Goal: Task Accomplishment & Management: Manage account settings

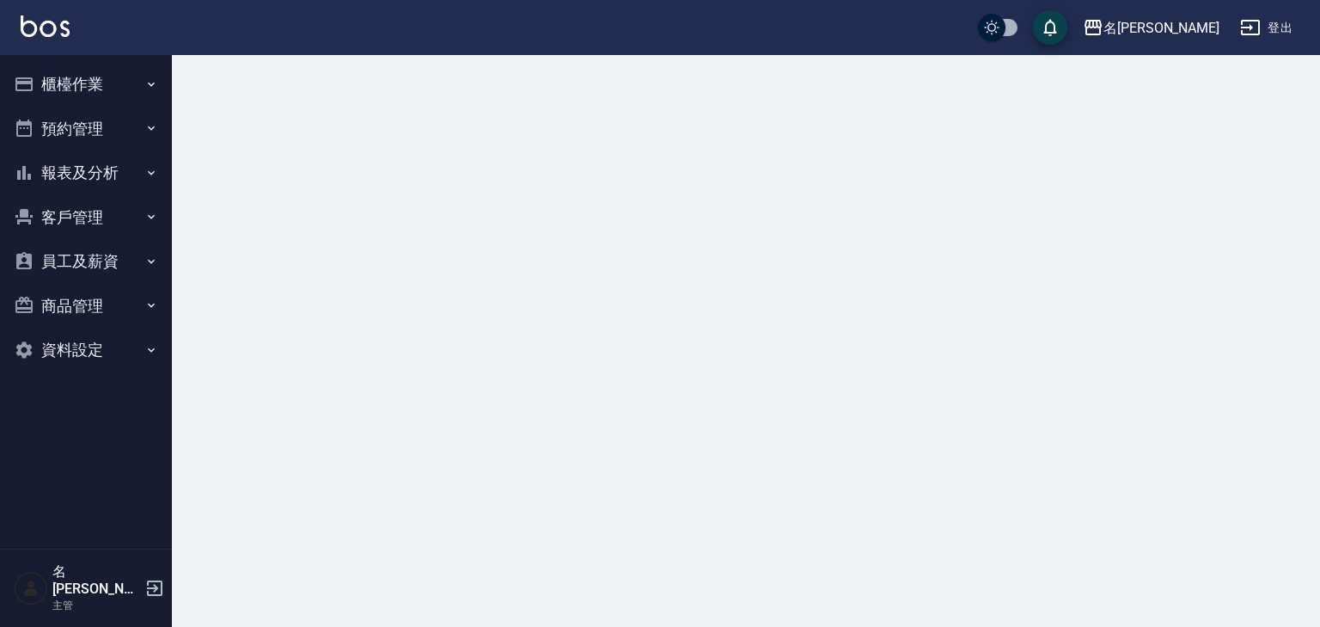
click at [80, 87] on button "櫃檯作業" at bounding box center [86, 84] width 158 height 45
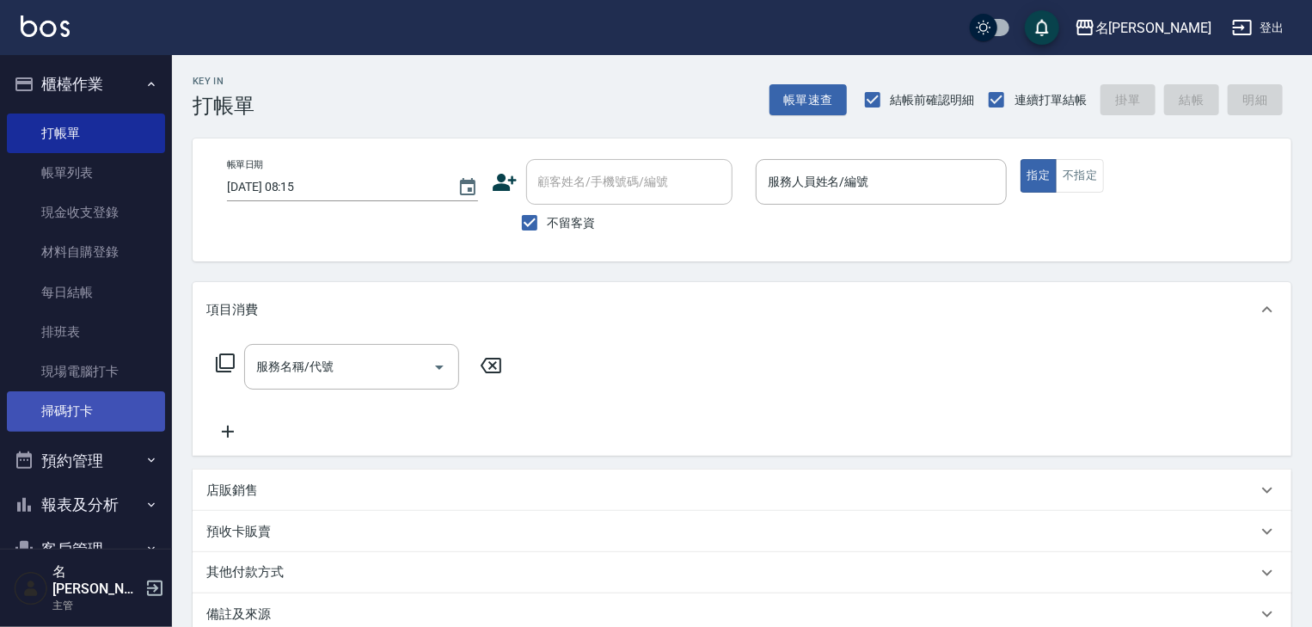
click at [92, 403] on link "掃碼打卡" at bounding box center [86, 411] width 158 height 40
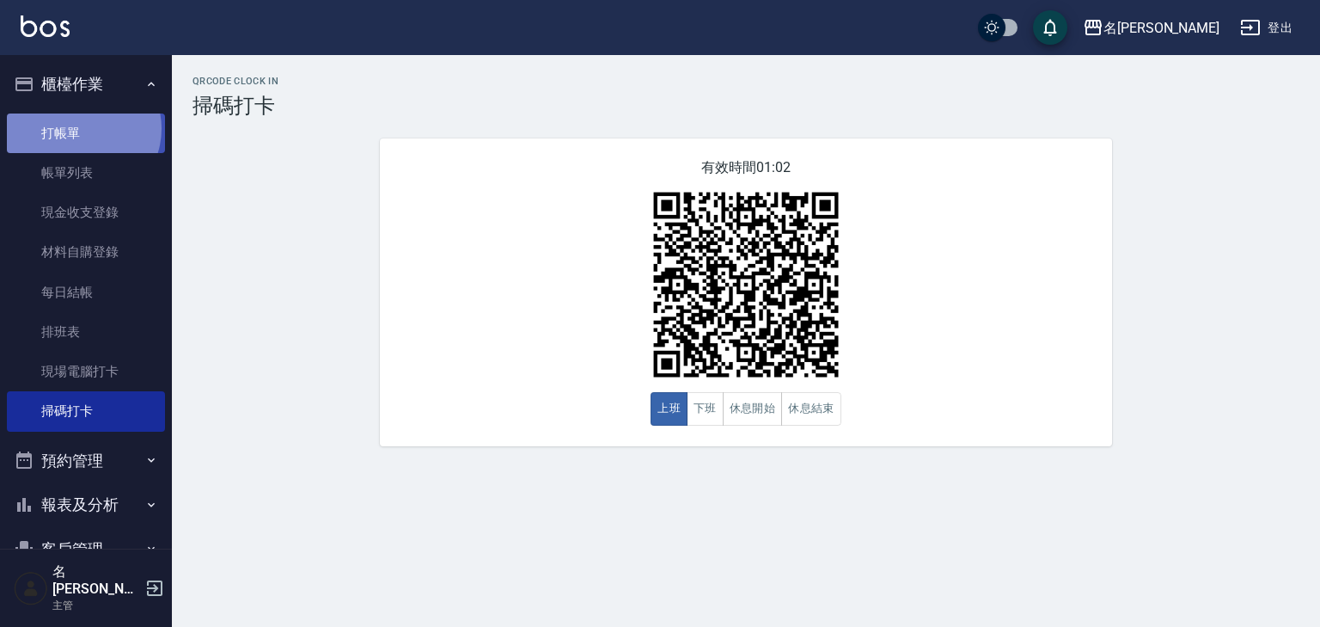
click at [79, 127] on link "打帳單" at bounding box center [86, 133] width 158 height 40
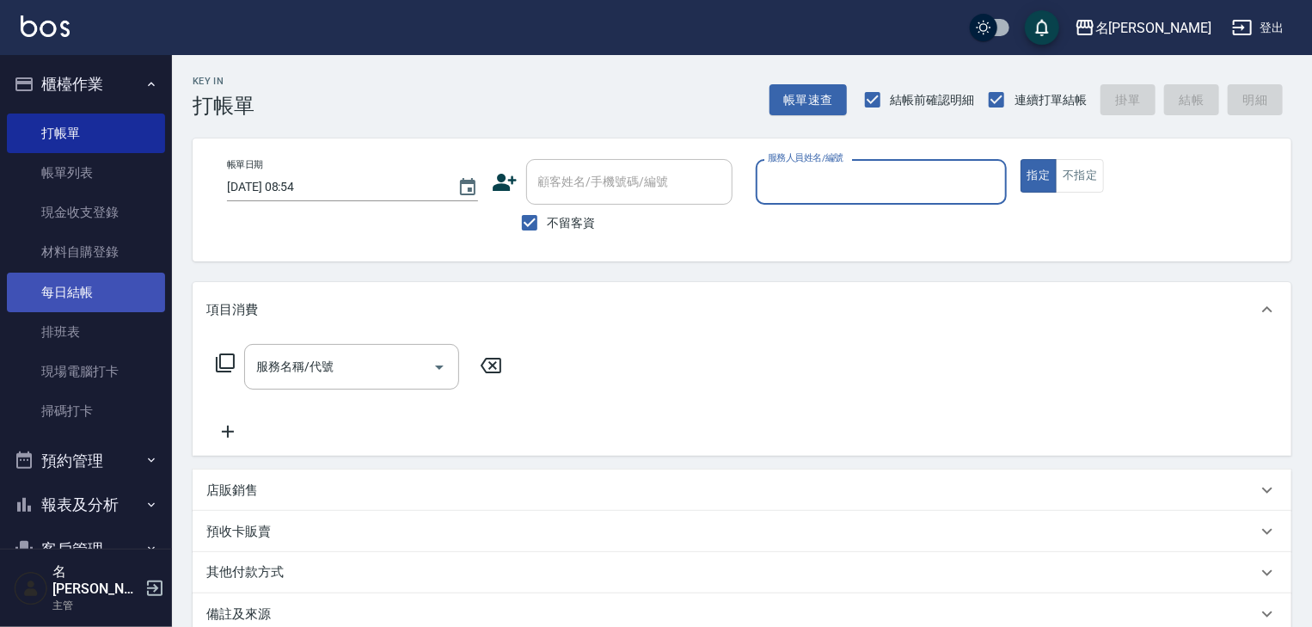
click at [124, 295] on link "每日結帳" at bounding box center [86, 292] width 158 height 40
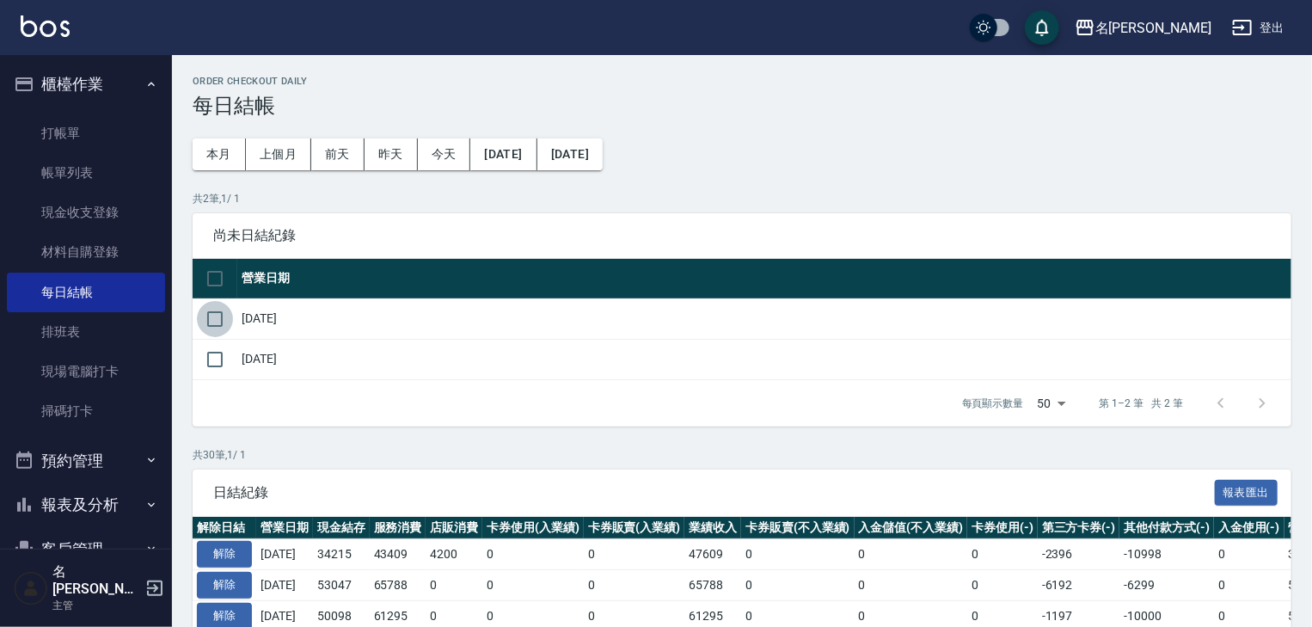
click at [211, 316] on input "checkbox" at bounding box center [215, 319] width 36 height 36
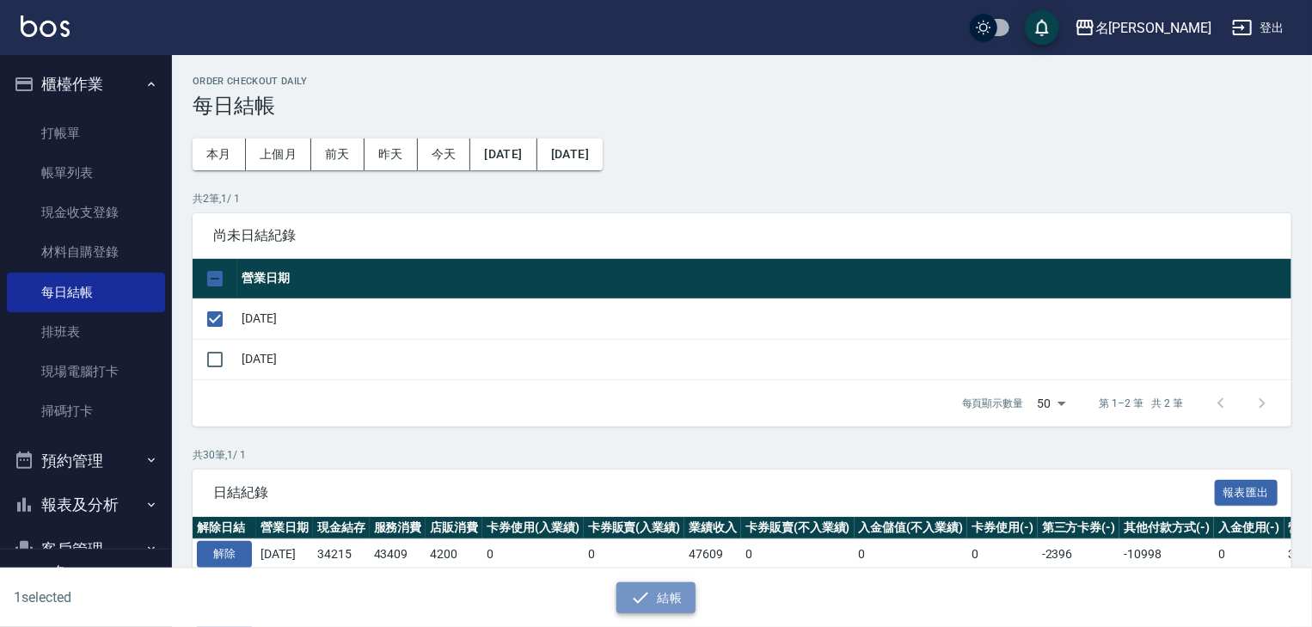
click at [670, 596] on button "結帳" at bounding box center [656, 598] width 80 height 32
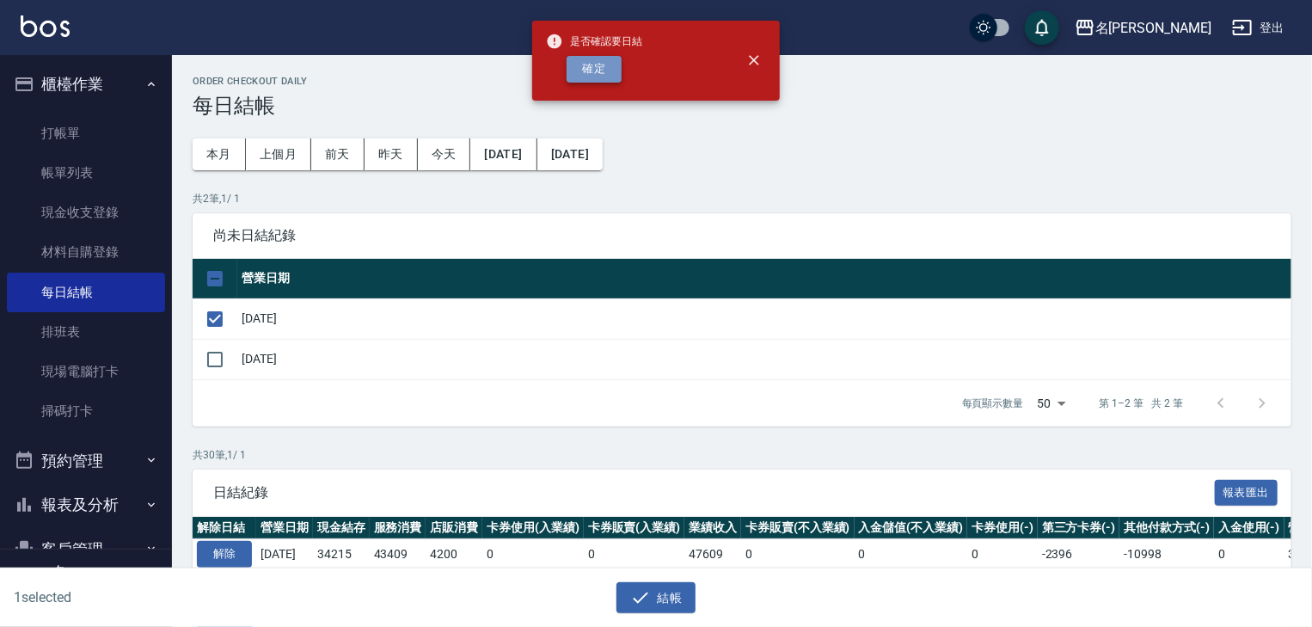
click at [586, 64] on button "確定" at bounding box center [593, 69] width 55 height 27
checkbox input "false"
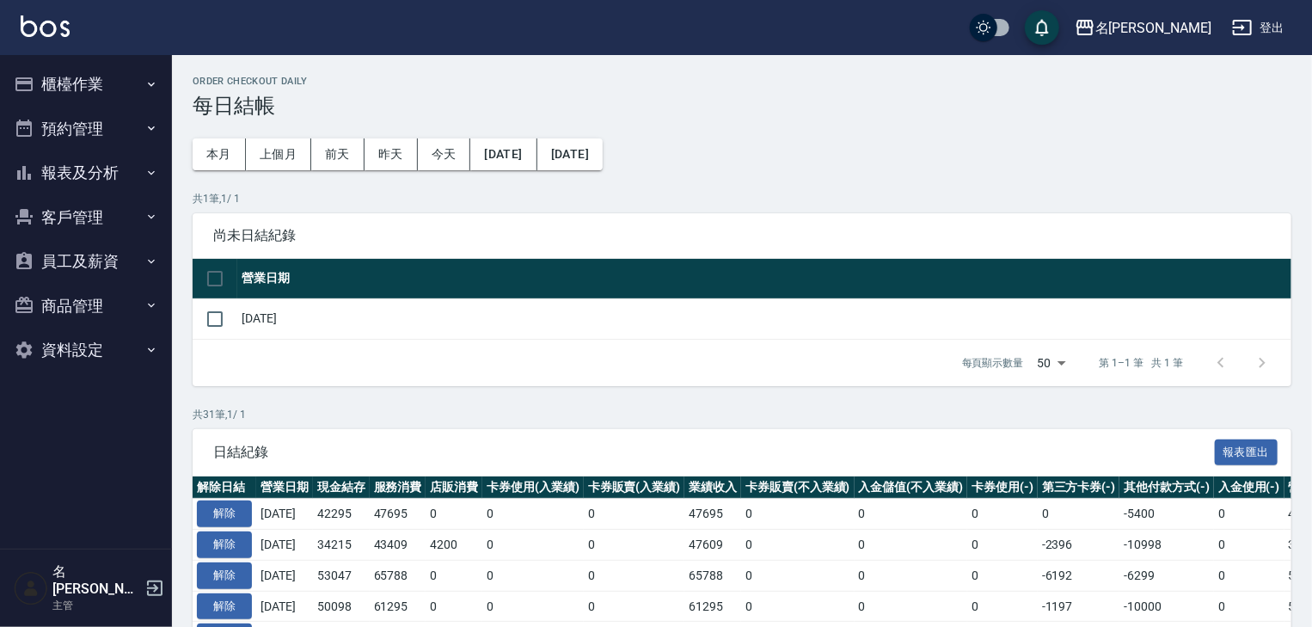
click at [117, 172] on button "報表及分析" at bounding box center [86, 172] width 158 height 45
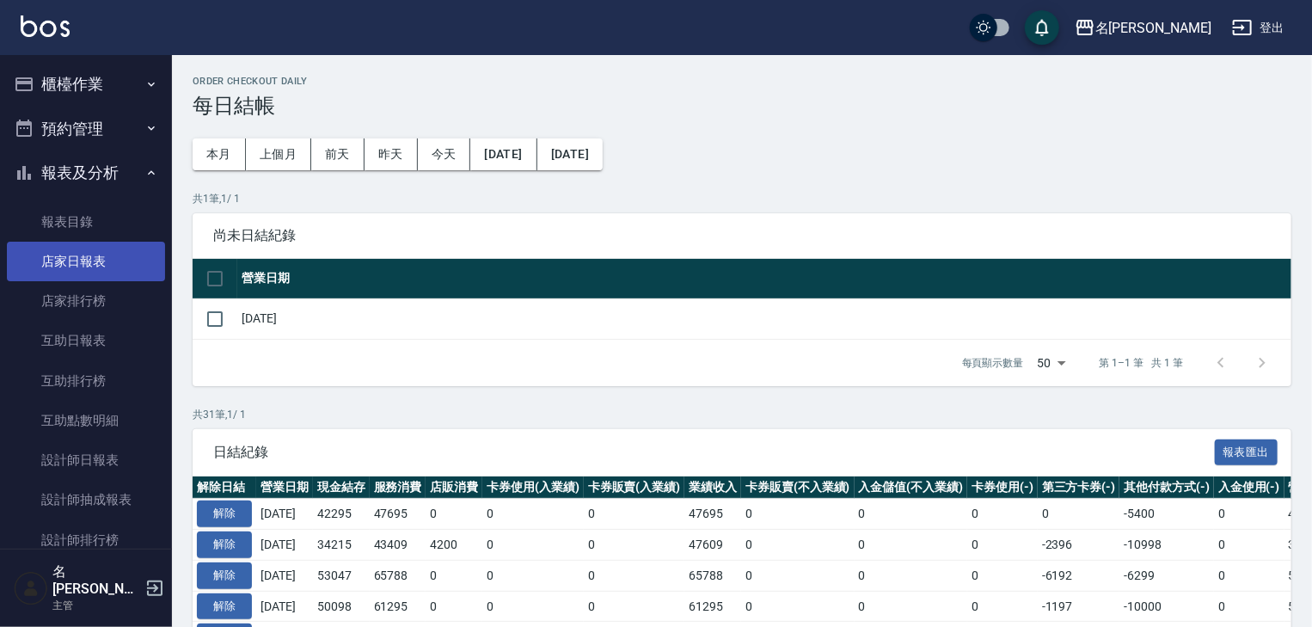
click at [120, 268] on link "店家日報表" at bounding box center [86, 262] width 158 height 40
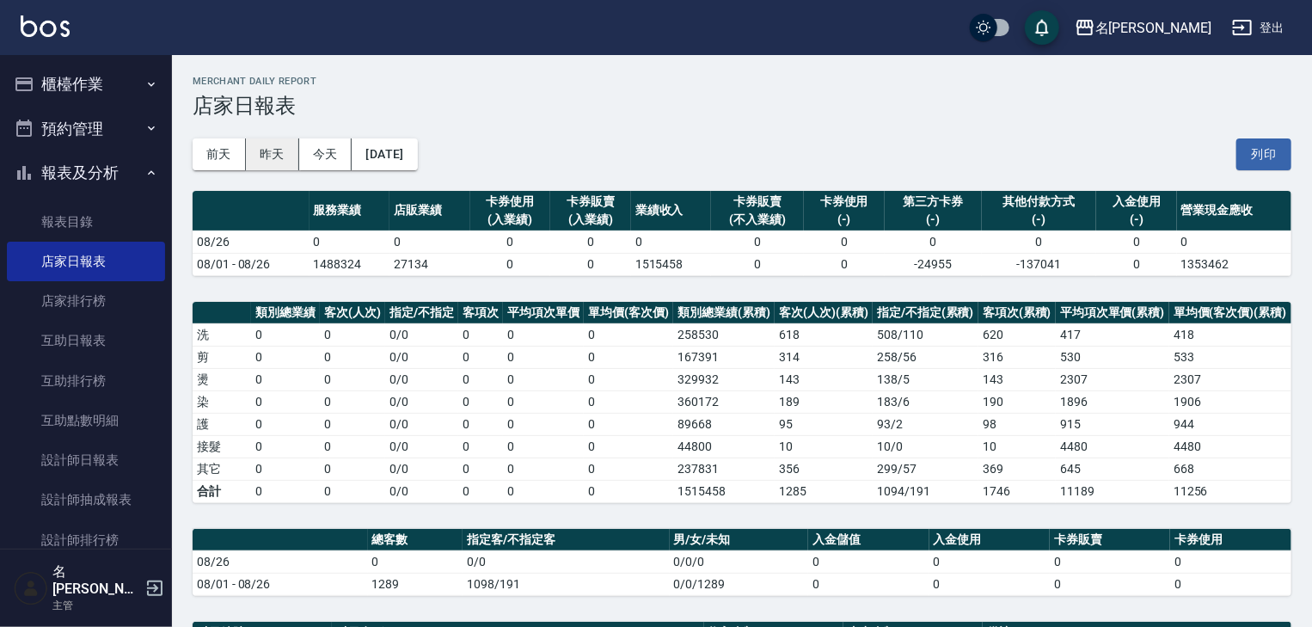
click at [272, 158] on button "昨天" at bounding box center [272, 154] width 53 height 32
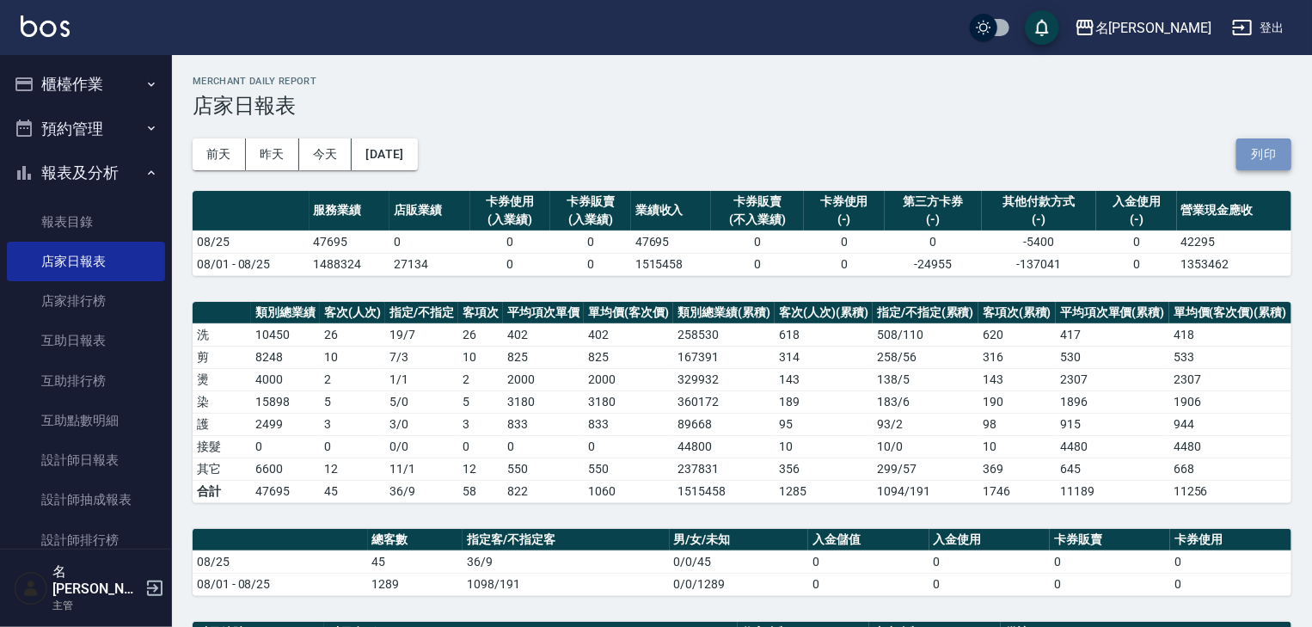
click at [1262, 159] on button "列印" at bounding box center [1263, 154] width 55 height 32
click at [80, 72] on button "櫃檯作業" at bounding box center [86, 84] width 158 height 45
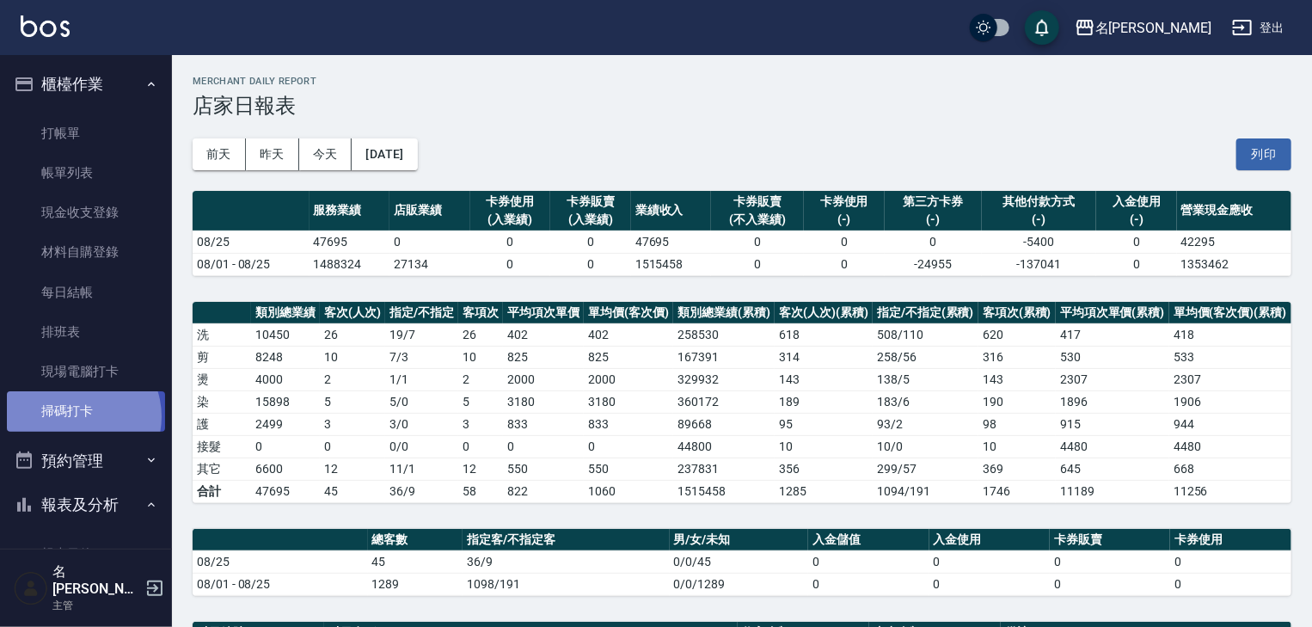
click at [75, 416] on link "掃碼打卡" at bounding box center [86, 411] width 158 height 40
